Goal: Obtain resource: Obtain resource

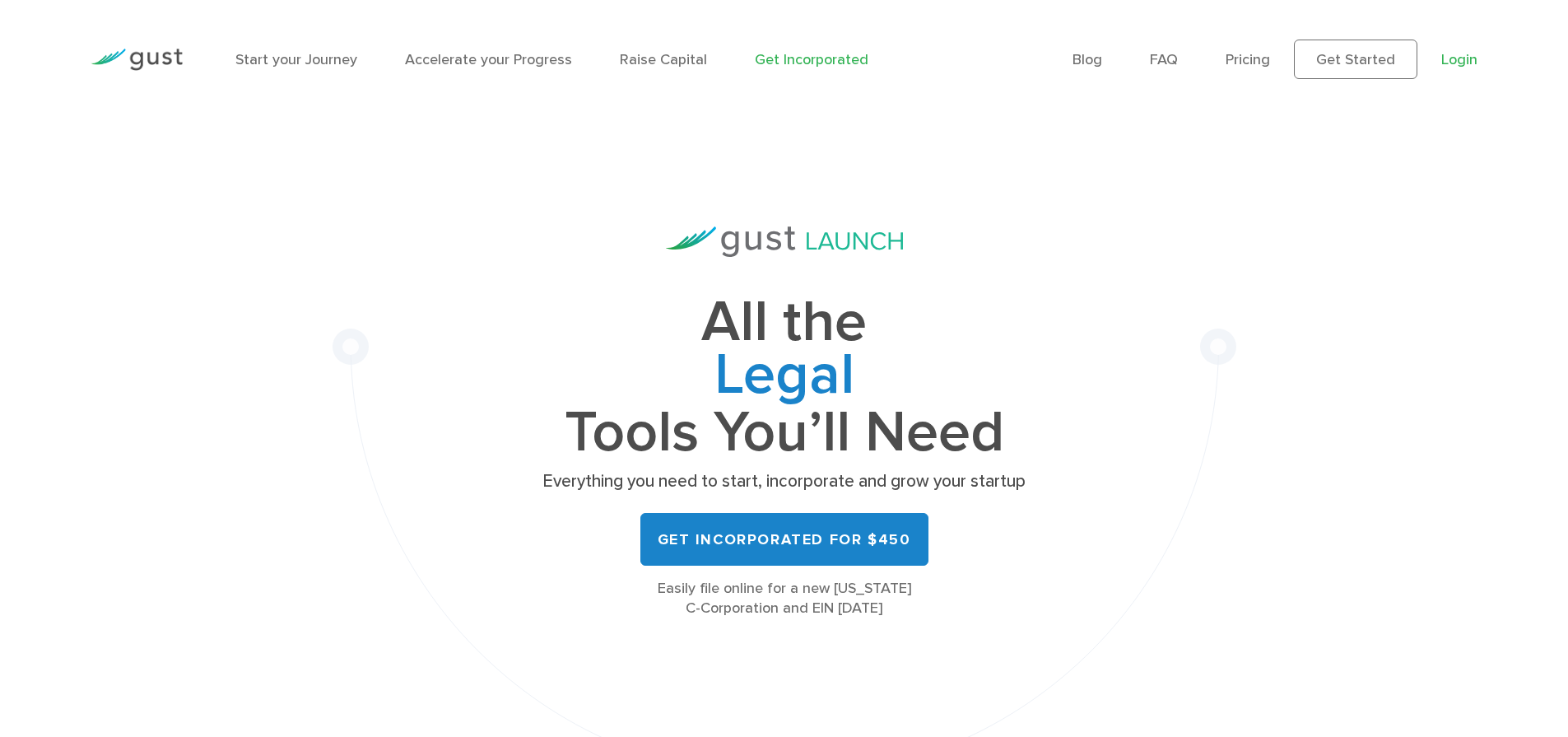
click at [1467, 61] on link "Login" at bounding box center [1459, 59] width 36 height 17
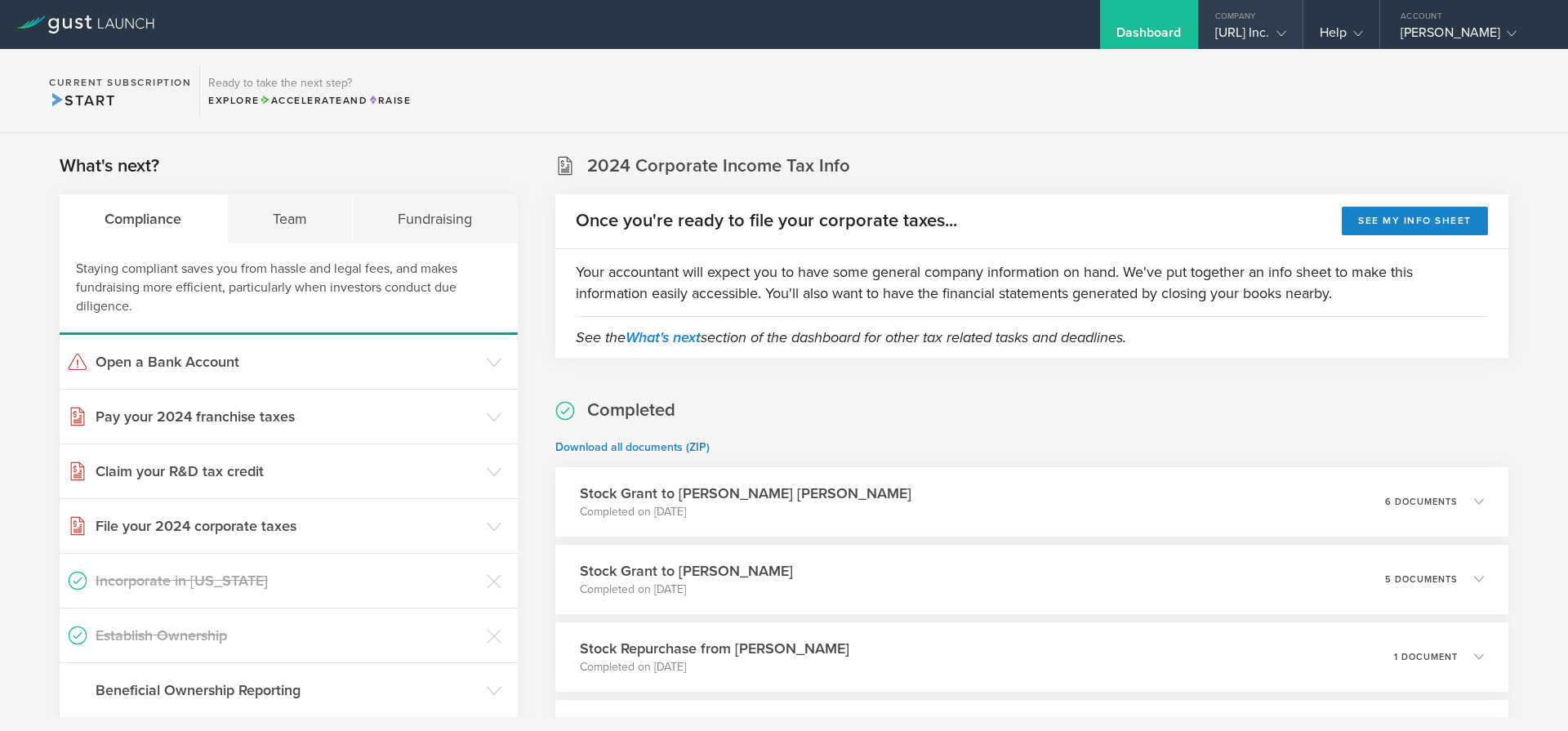
click at [1277, 31] on icon at bounding box center [1282, 34] width 10 height 10
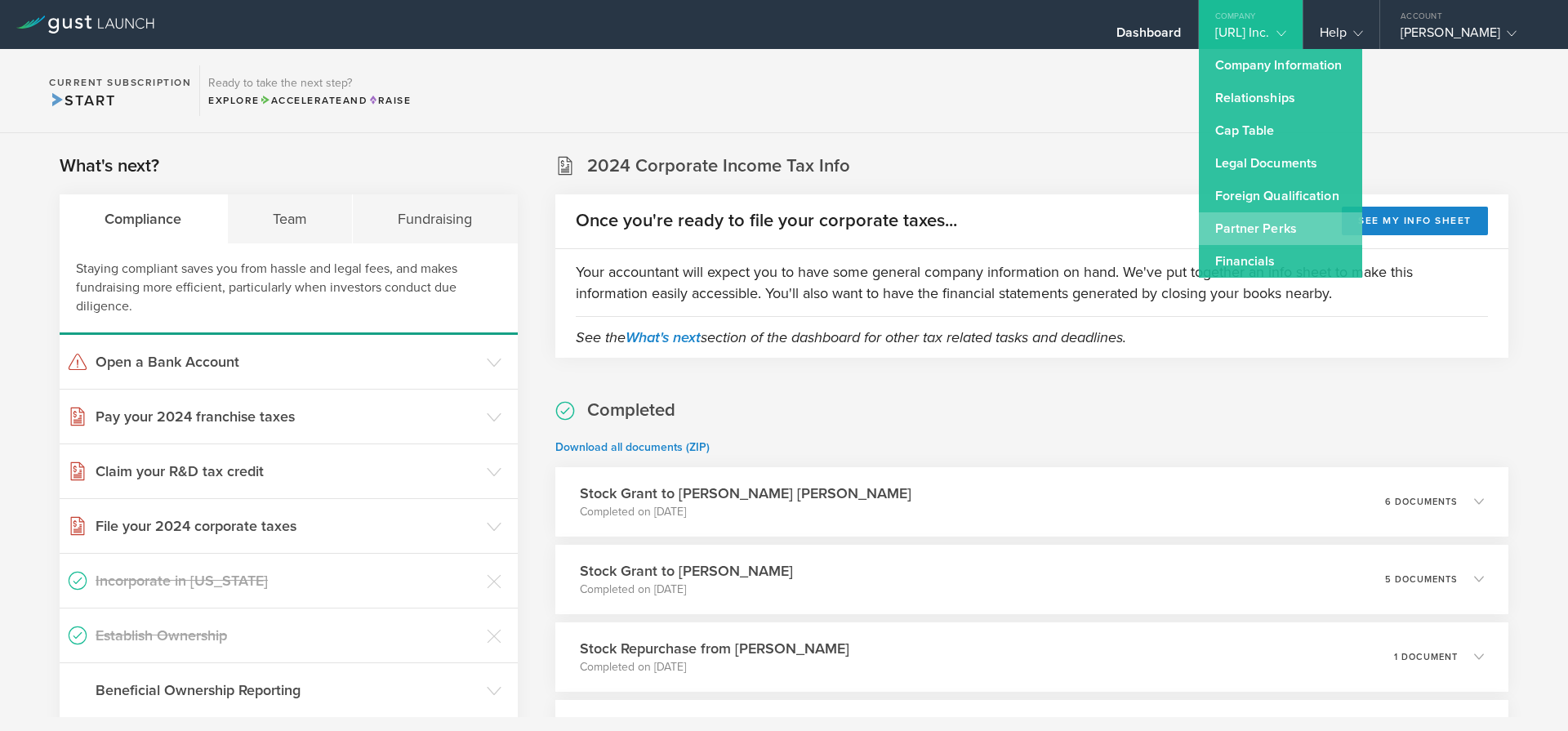
click at [1234, 230] on link "Partner Perks" at bounding box center [1281, 228] width 164 height 33
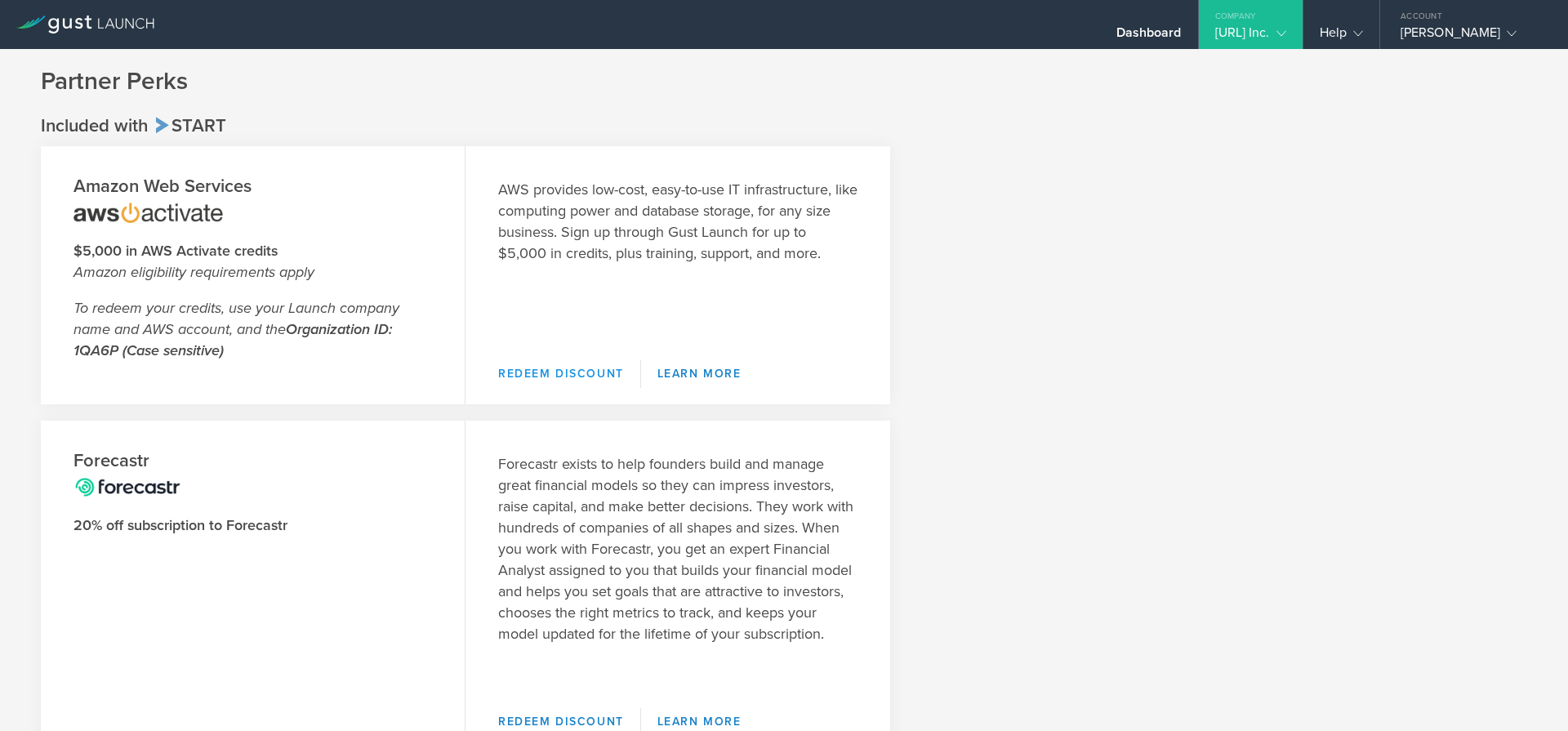
click at [547, 371] on link "Redeem Discount" at bounding box center [569, 374] width 143 height 28
click at [1243, 37] on div "AdAmigo.ai Inc." at bounding box center [1250, 37] width 71 height 25
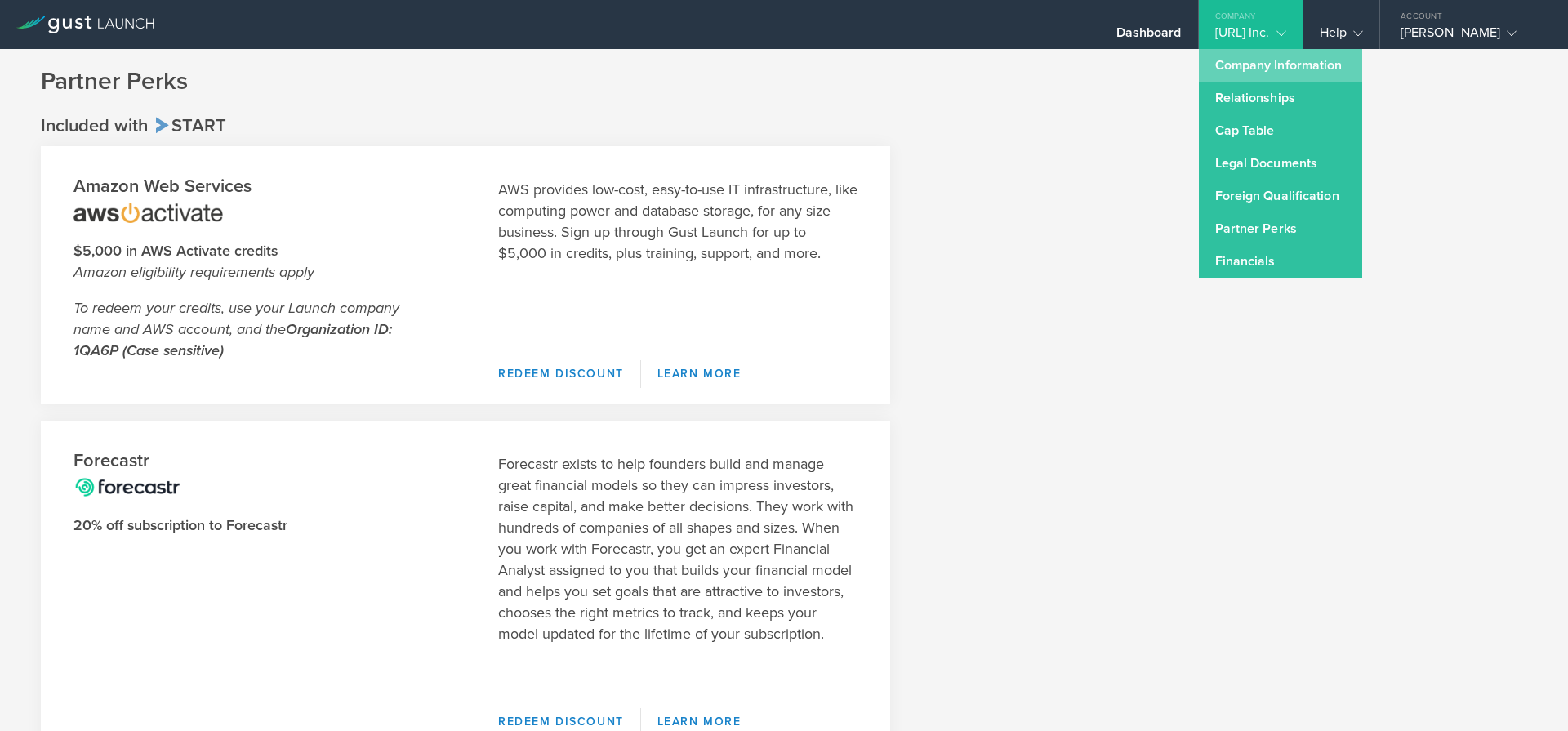
click at [1230, 70] on link "Company Information" at bounding box center [1281, 65] width 164 height 33
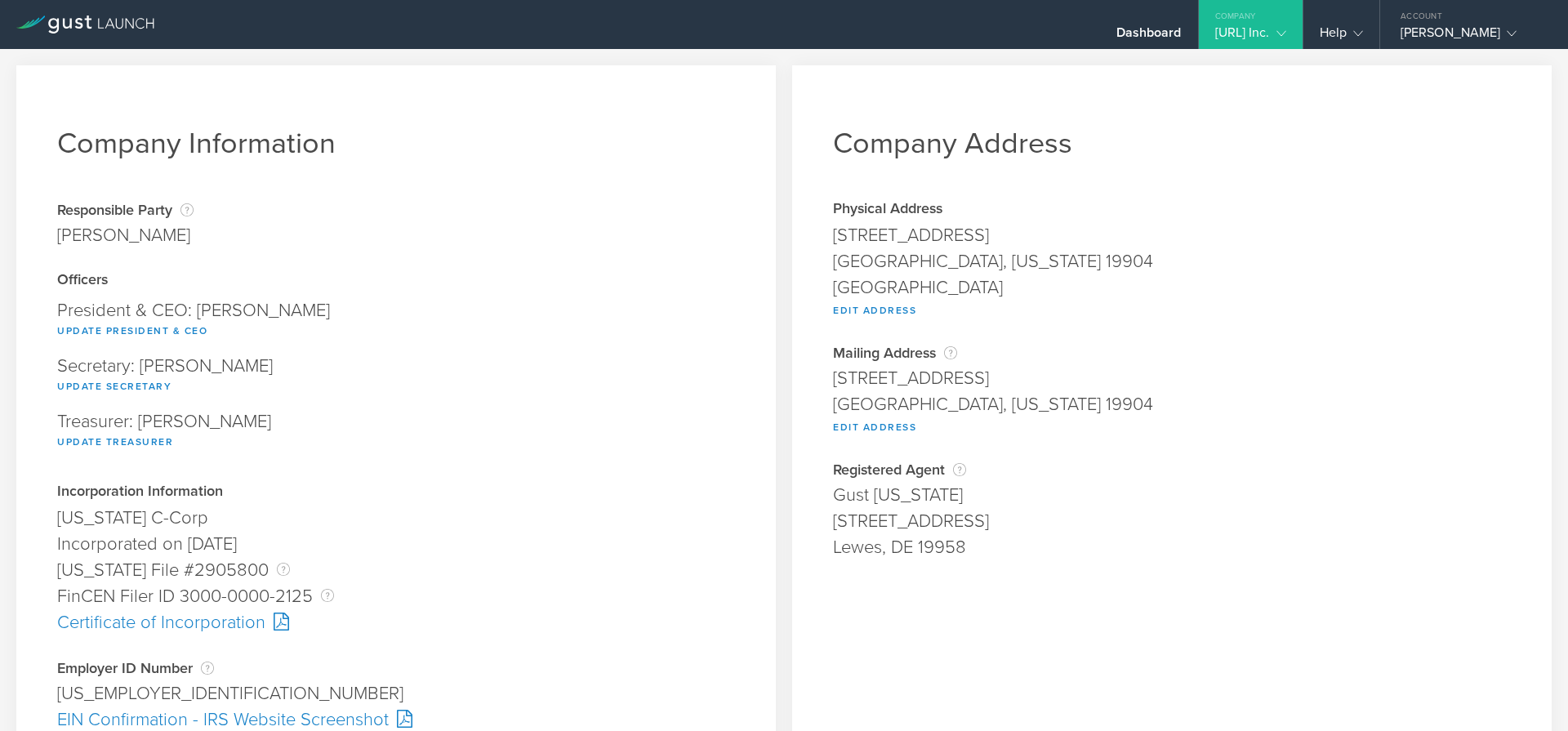
click at [998, 256] on div "Dover, Delaware 19904" at bounding box center [1171, 261] width 678 height 26
copy div "19904"
drag, startPoint x: 1211, startPoint y: 180, endPoint x: 1161, endPoint y: 59, distance: 130.9
click at [1211, 178] on div "Company Address Physical Address 1111B S Governors Ave STE 7393 Dover, Delaware…" at bounding box center [1172, 619] width 760 height 1108
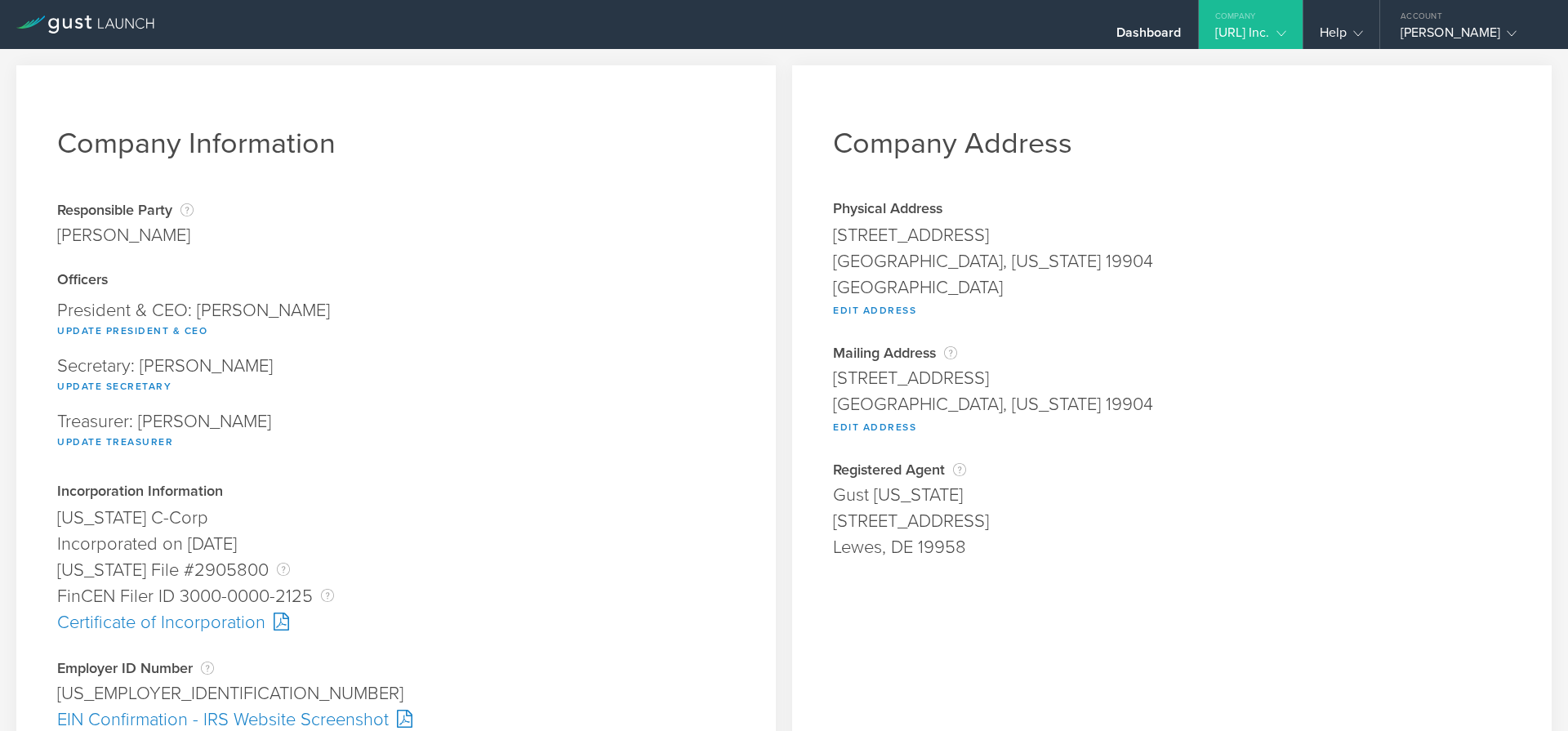
click at [1239, 40] on div "AdAmigo.ai Inc." at bounding box center [1250, 37] width 71 height 25
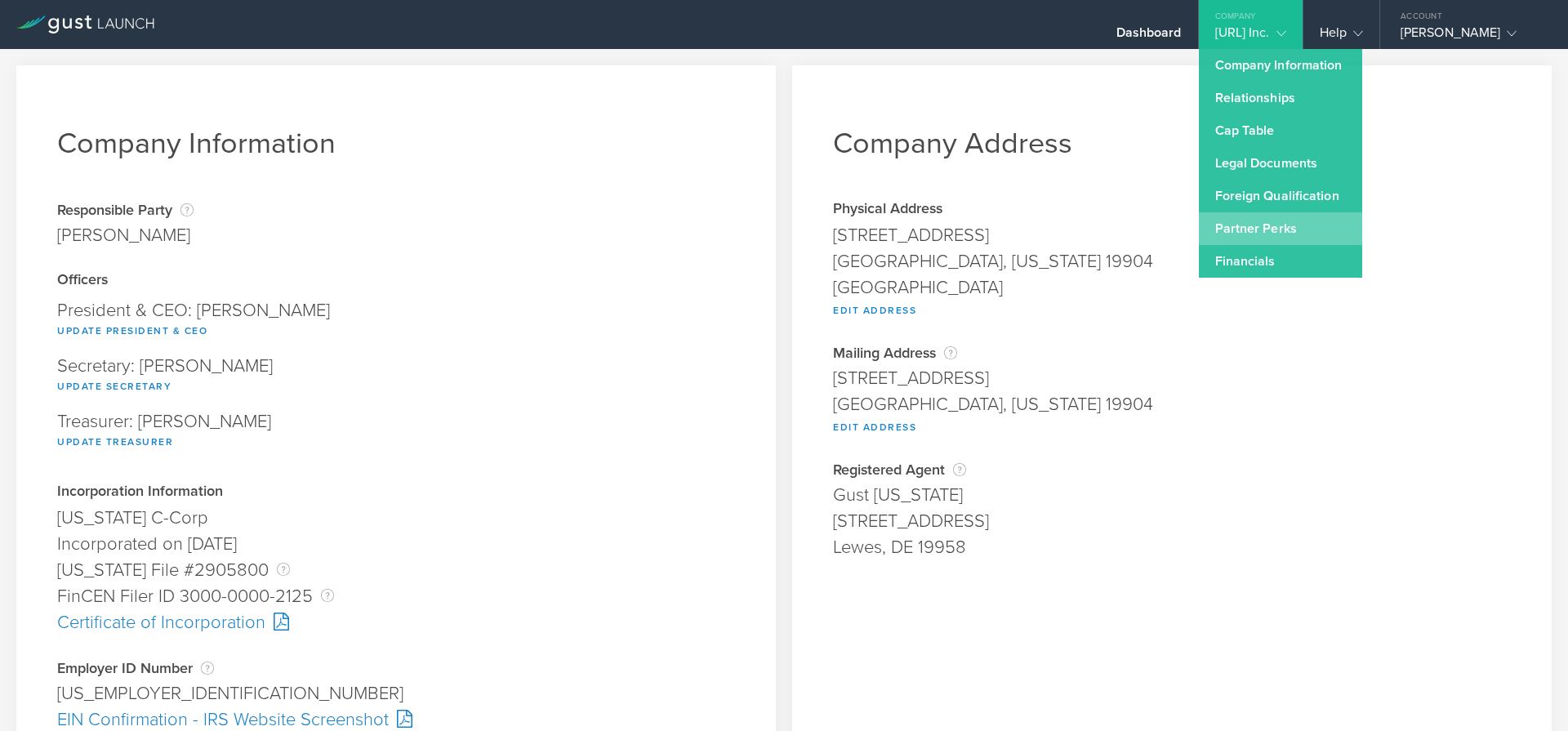
click at [1235, 230] on link "Partner Perks" at bounding box center [1281, 228] width 164 height 33
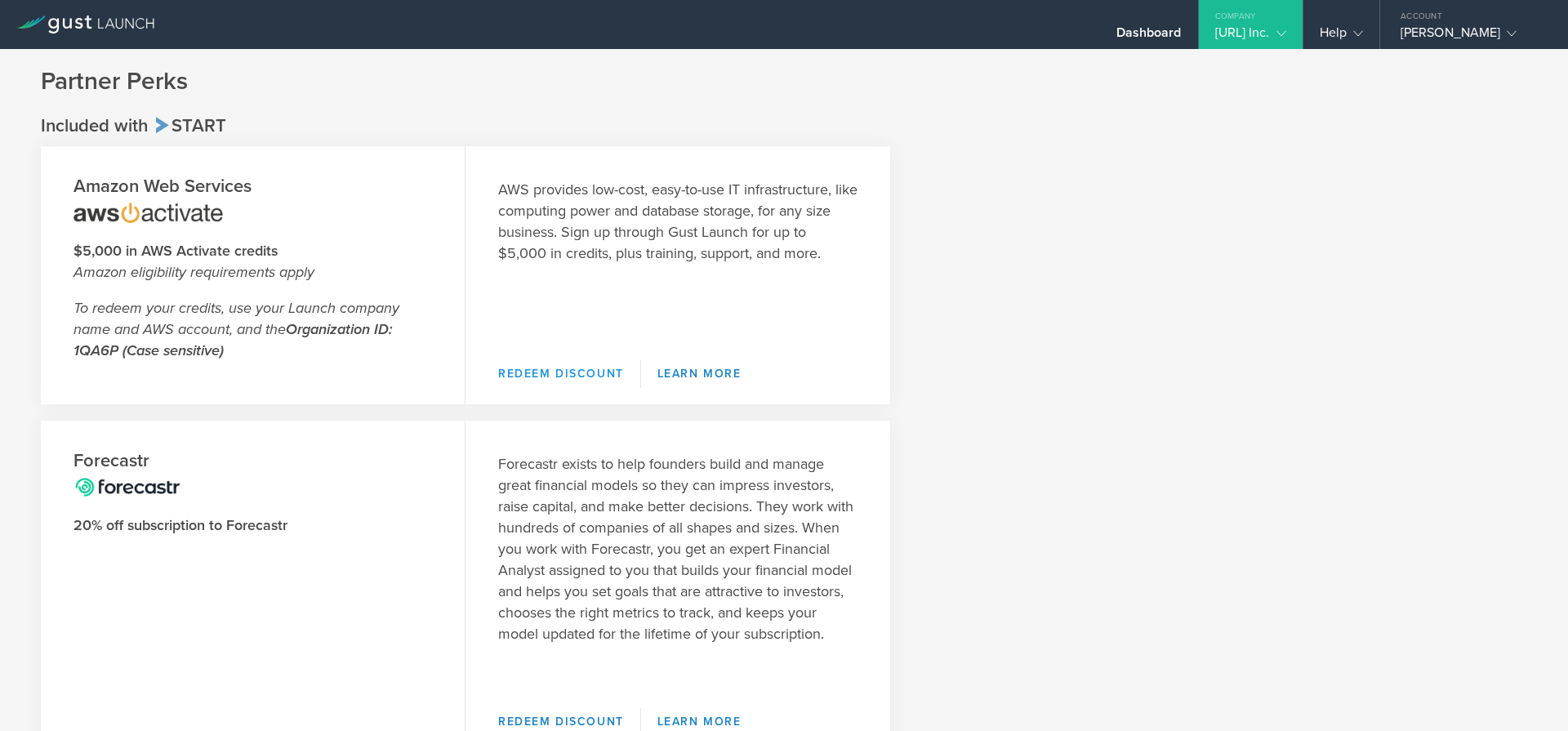
click at [598, 379] on link "Redeem Discount" at bounding box center [569, 374] width 143 height 28
